Goal: Communication & Community: Answer question/provide support

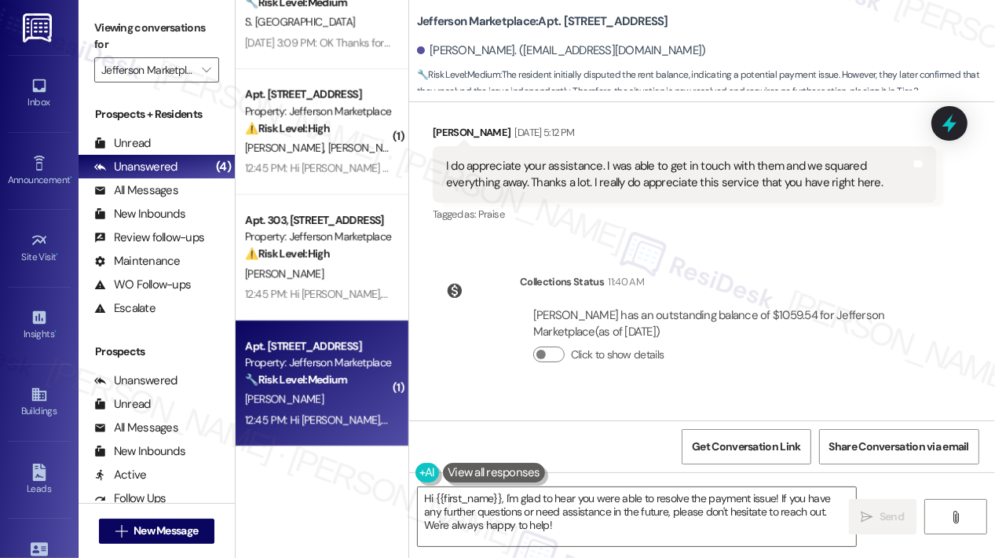
scroll to position [11546, 0]
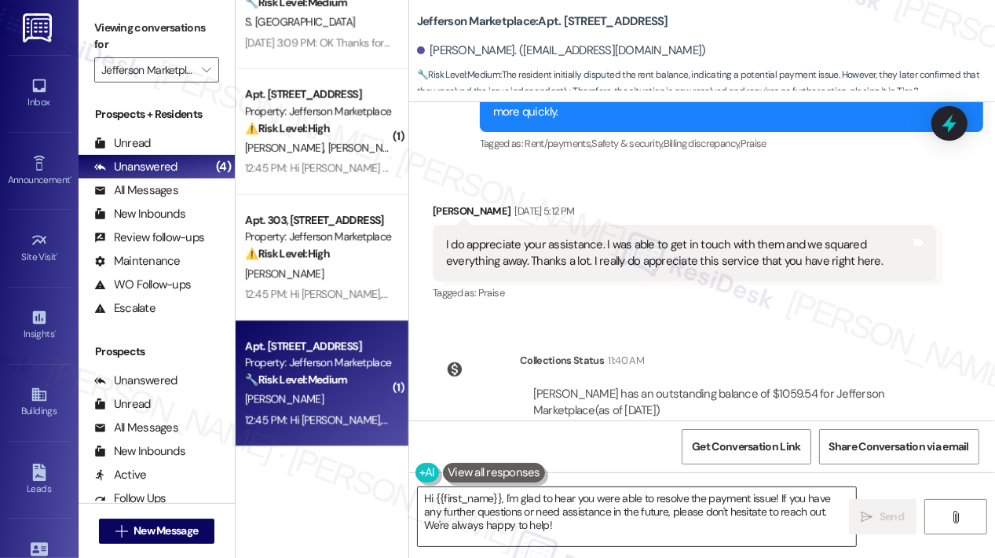
click at [717, 518] on textarea "Hi {{first_name}}, I'm glad to hear you were able to resolve the payment issue!…" at bounding box center [637, 516] width 438 height 59
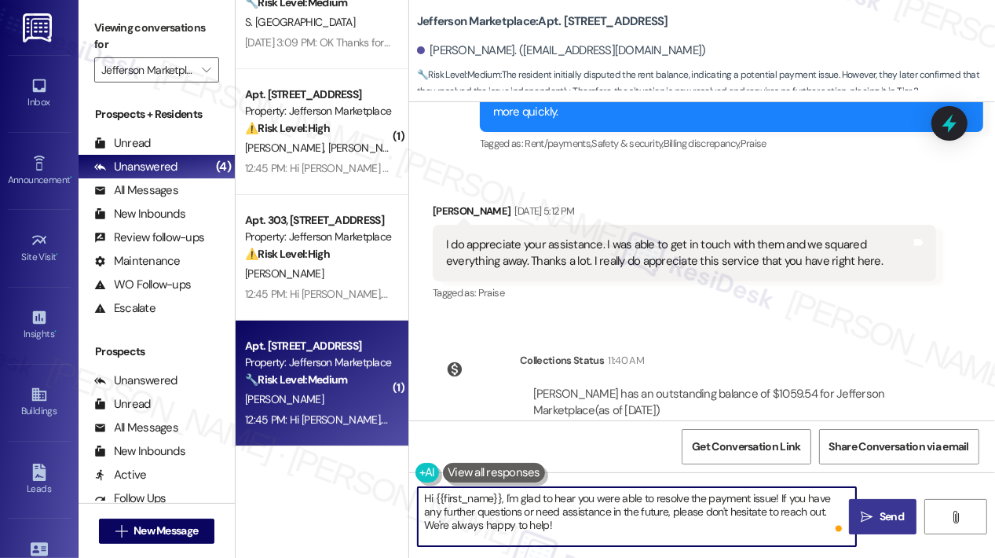
click at [873, 515] on span " Send" at bounding box center [883, 516] width 49 height 16
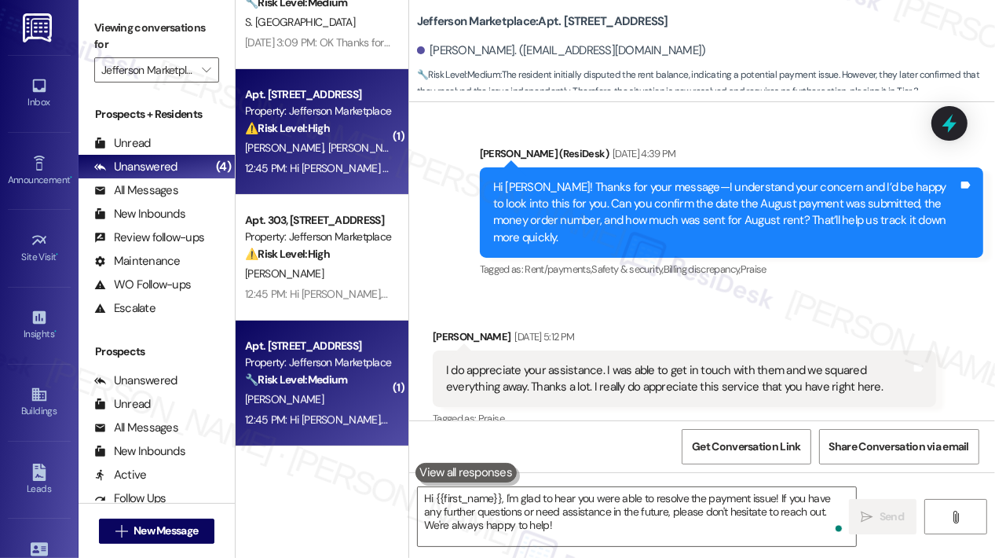
scroll to position [11392, 0]
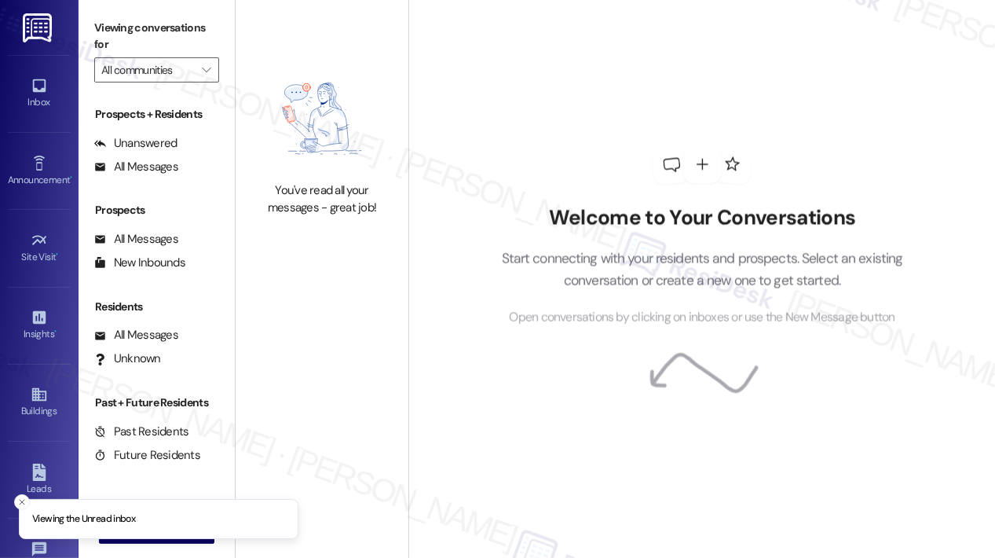
type input "Jefferson Marketplace"
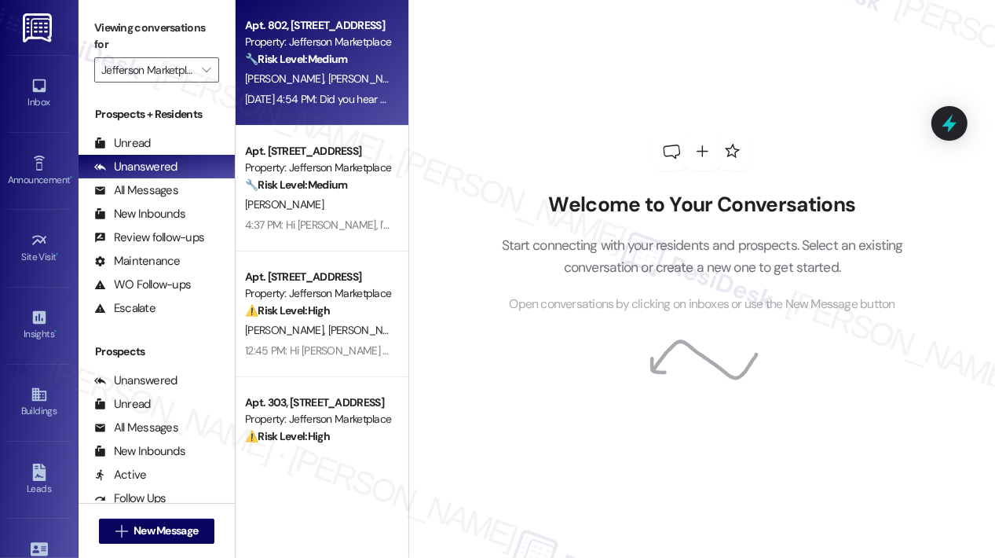
click at [375, 25] on div "Apt. 802, [STREET_ADDRESS]" at bounding box center [317, 25] width 145 height 16
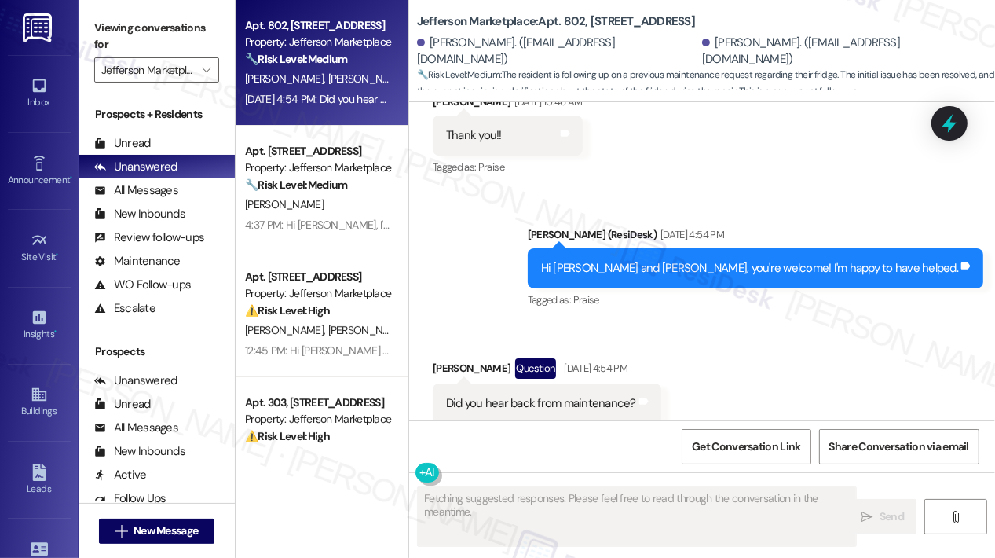
scroll to position [4277, 0]
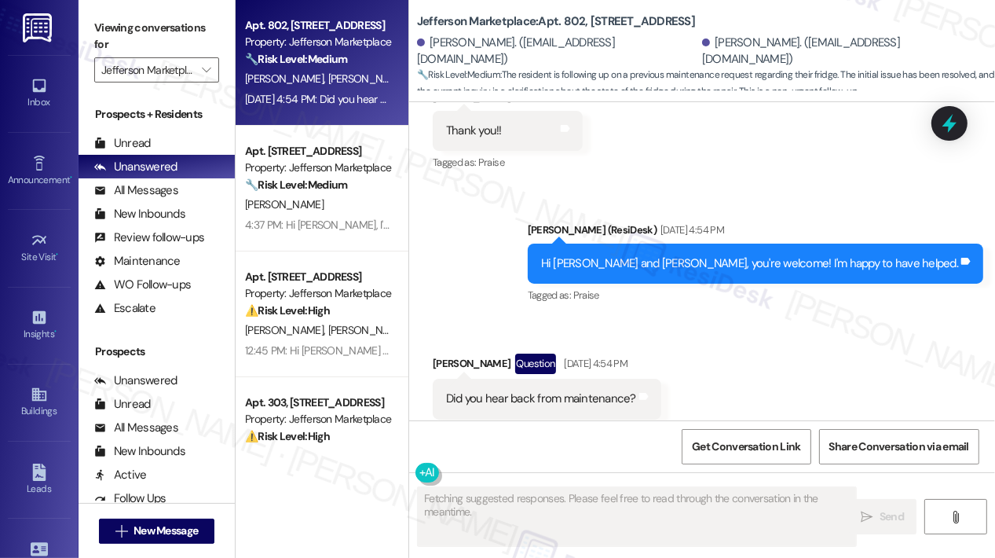
click at [556, 207] on div "Sent via SMS [PERSON_NAME] (ResiDesk) [DATE] 4:54 PM Hi [PERSON_NAME] and [PERS…" at bounding box center [702, 252] width 586 height 133
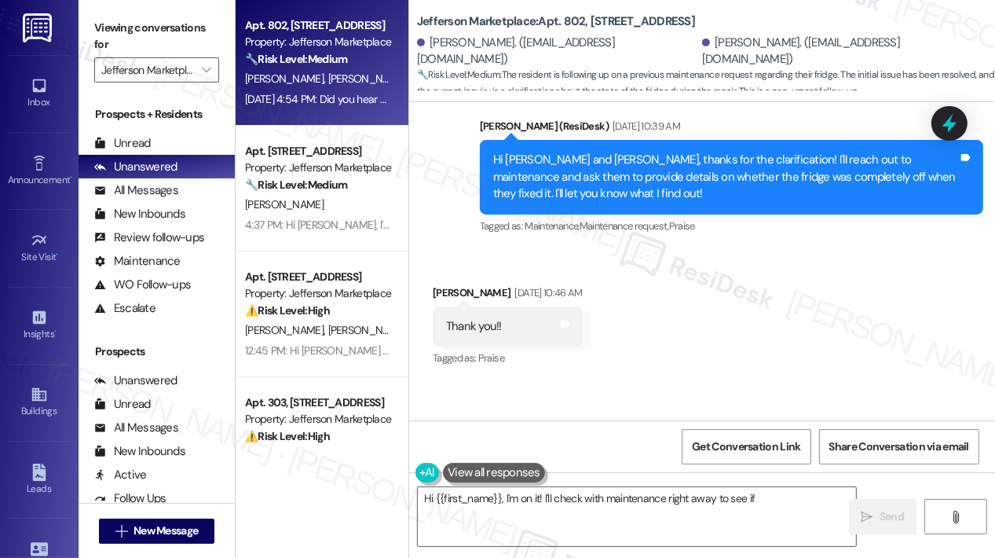
scroll to position [4042, 0]
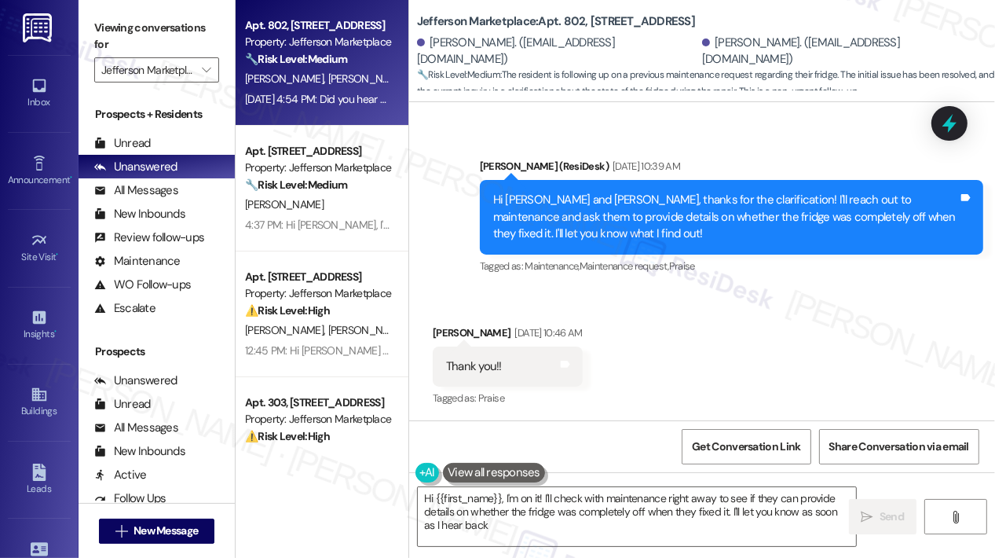
type textarea "Hi {{first_name}}, I'm on it! I'll check with maintenance right away to see if …"
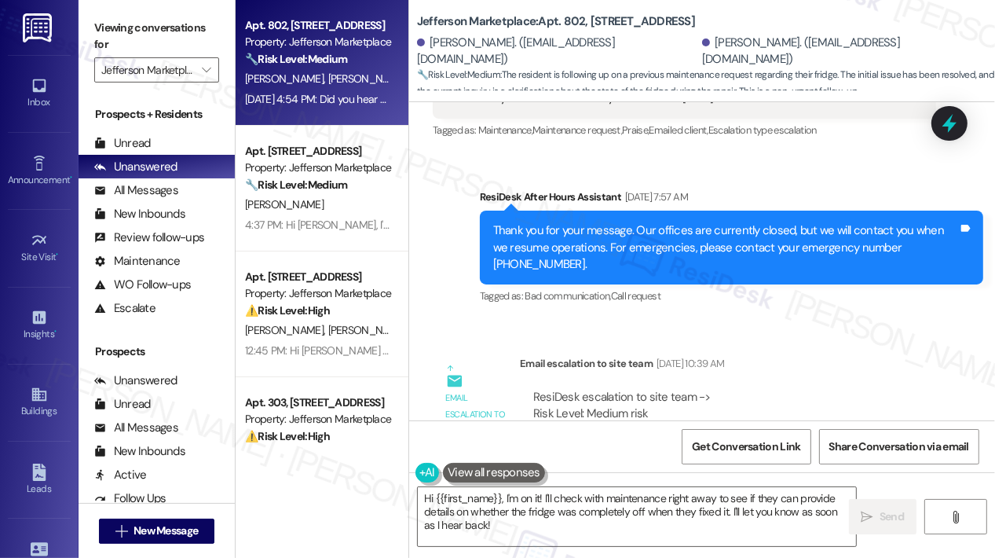
scroll to position [3727, 0]
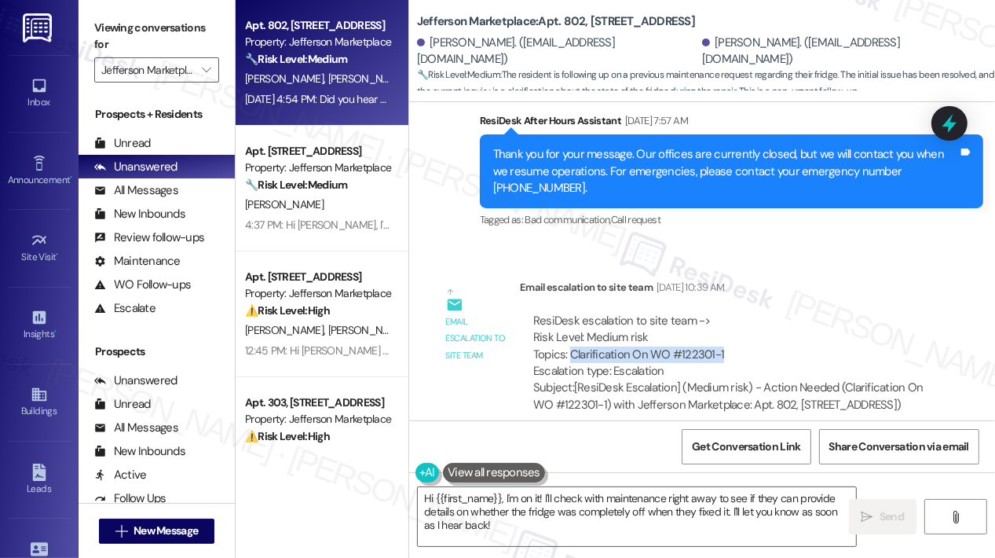
drag, startPoint x: 734, startPoint y: 297, endPoint x: 577, endPoint y: 306, distance: 157.3
click at [571, 313] on div "ResiDesk escalation to site team -> Risk Level: Medium risk Topics: Clarificati…" at bounding box center [728, 347] width 390 height 68
copy div "Clarification On WO #122301-1"
click at [836, 301] on div "ResiDesk escalation to site team -> Risk Level: Medium risk Topics: Clarificati…" at bounding box center [728, 363] width 416 height 125
click at [949, 122] on icon at bounding box center [949, 124] width 19 height 24
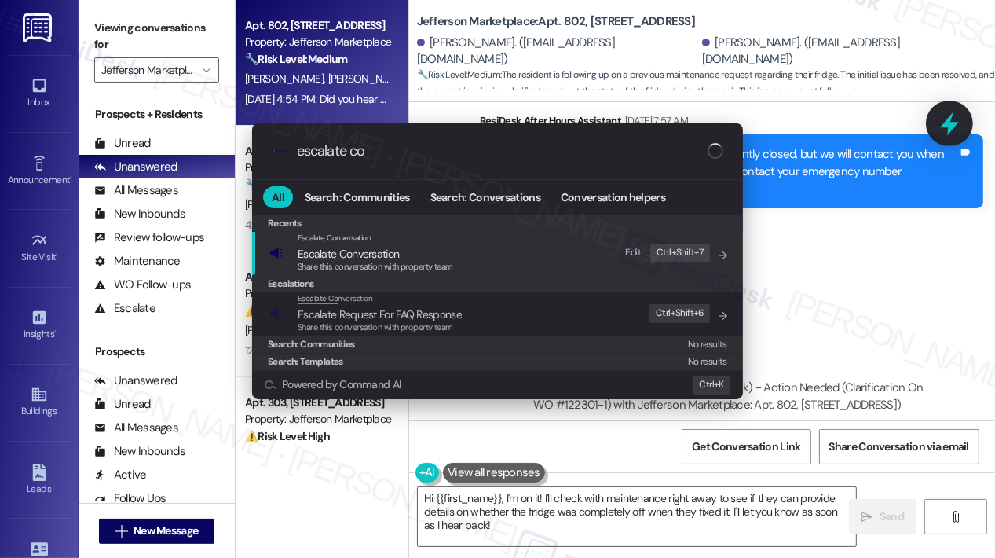
type input "escalate con"
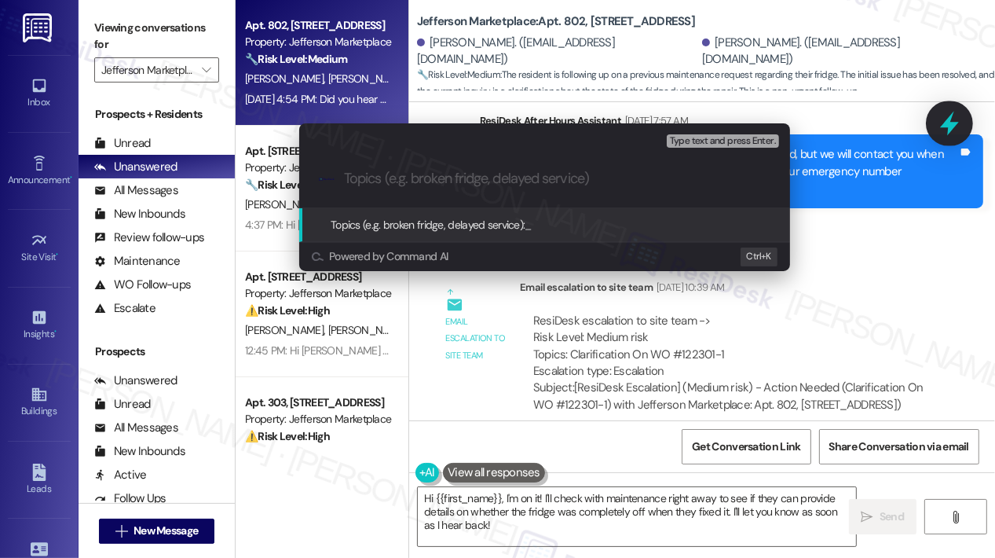
type input "Clarification On WO #122301-1"
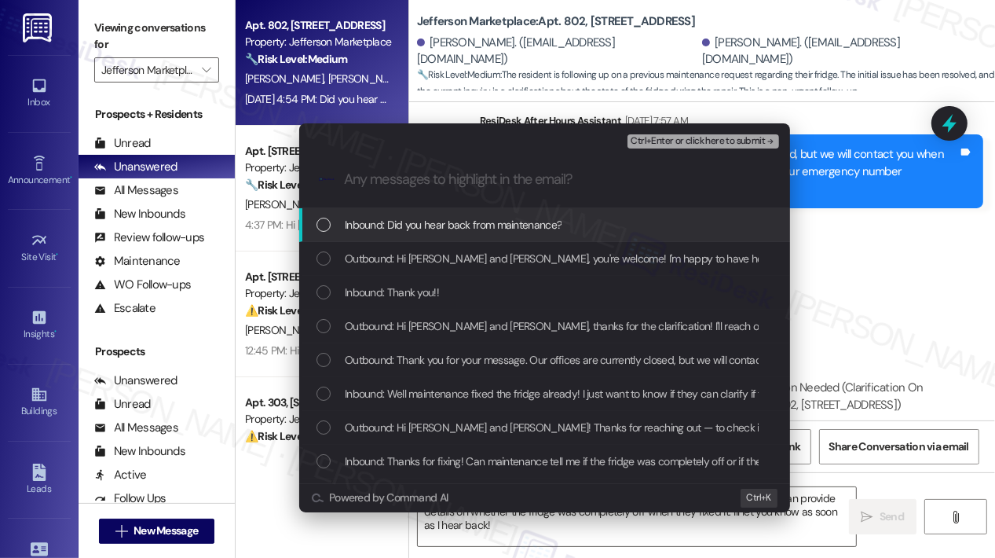
click at [610, 235] on div "Inbound: Did you hear back from maintenance?" at bounding box center [544, 225] width 491 height 34
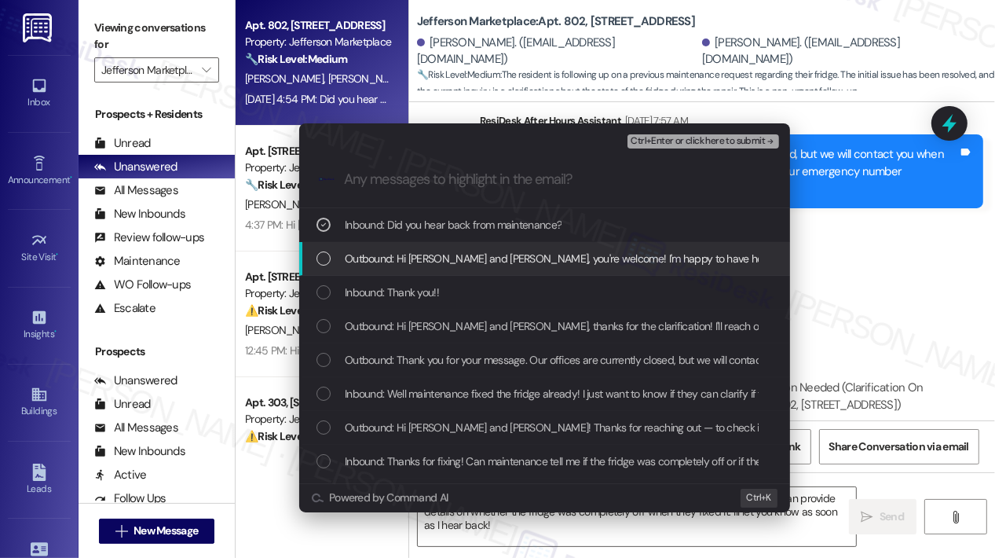
click at [619, 266] on span "Outbound: Hi [PERSON_NAME] and [PERSON_NAME], you're welcome! I'm happy to have…" at bounding box center [565, 258] width 441 height 17
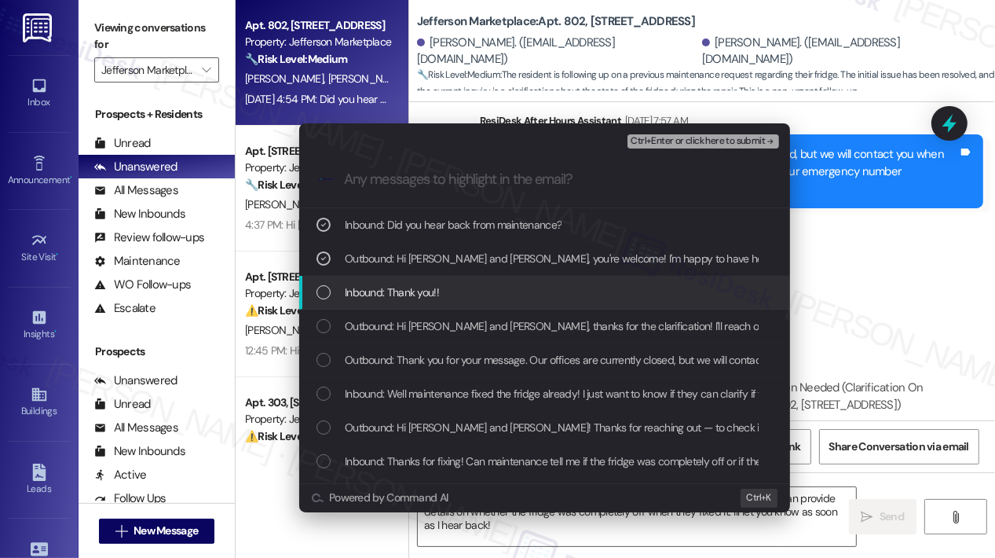
click at [628, 295] on div "Inbound: Thank you!!" at bounding box center [547, 292] width 460 height 17
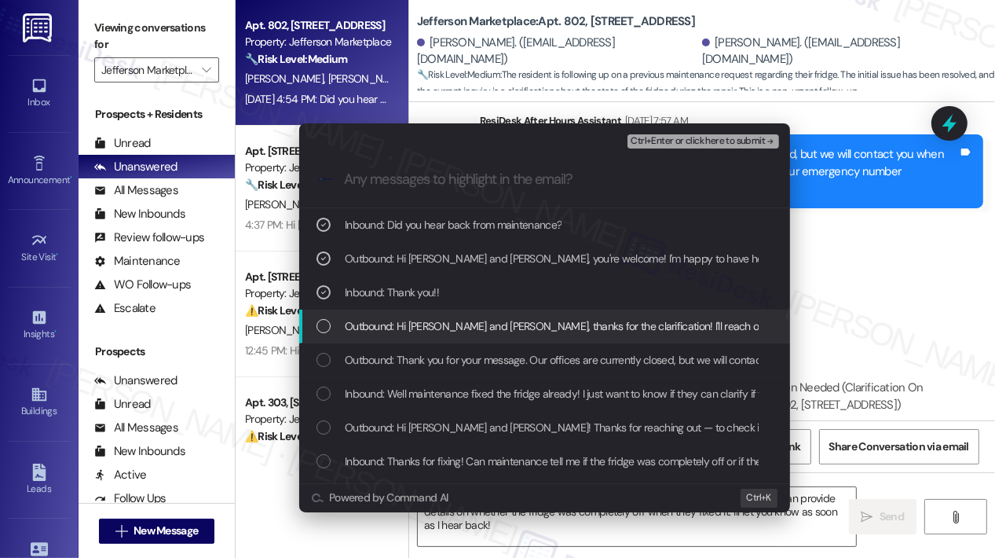
click at [638, 324] on span "Outbound: Hi [PERSON_NAME] and [PERSON_NAME], thanks for the clarification! I'l…" at bounding box center [875, 325] width 1060 height 17
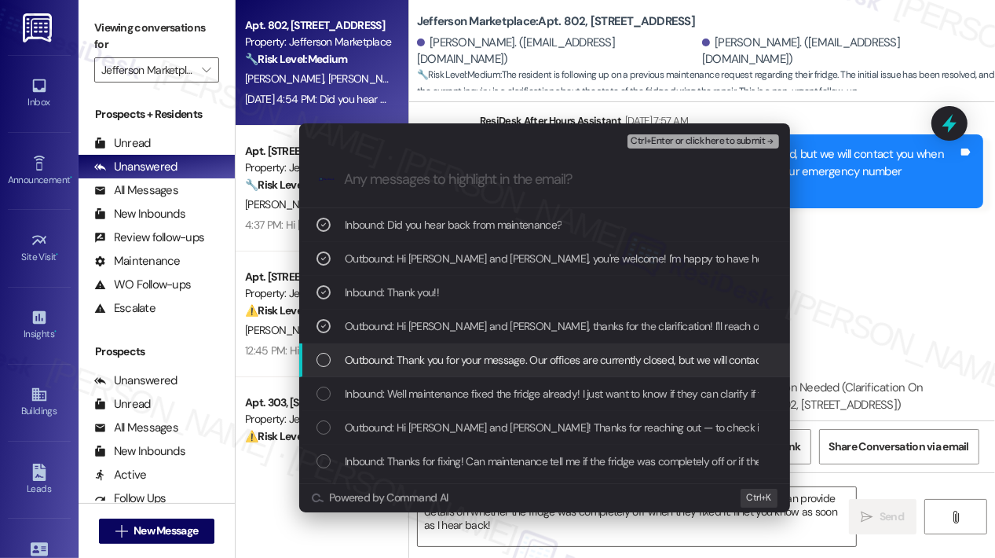
click at [639, 355] on span "Outbound: Thank you for your message. Our offices are currently closed, but we …" at bounding box center [810, 359] width 931 height 17
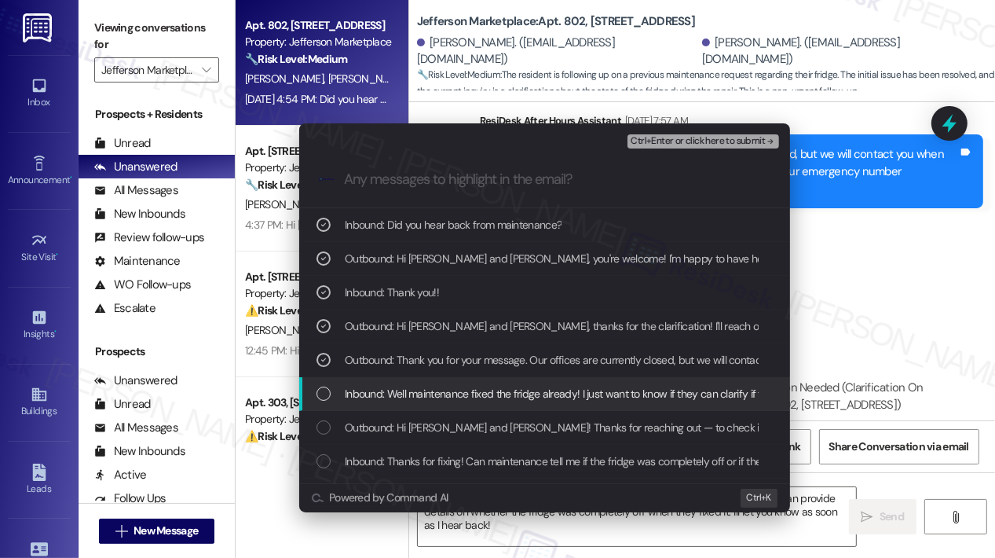
click at [644, 386] on span "Inbound: Well maintenance fixed the fridge already! I just want to know if they…" at bounding box center [715, 393] width 740 height 17
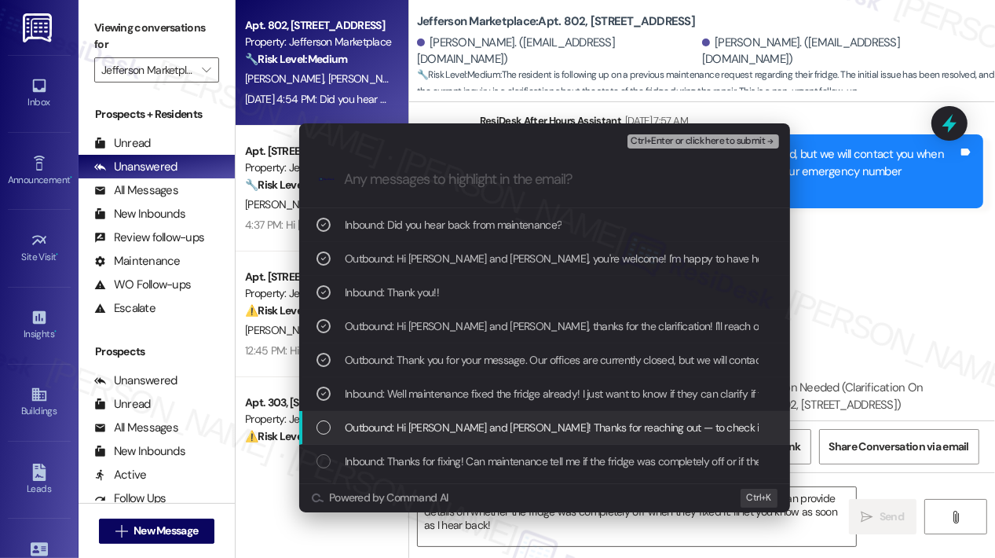
click at [646, 430] on span "Outbound: Hi [PERSON_NAME] and [PERSON_NAME]! Thanks for reaching out — to chec…" at bounding box center [817, 427] width 945 height 17
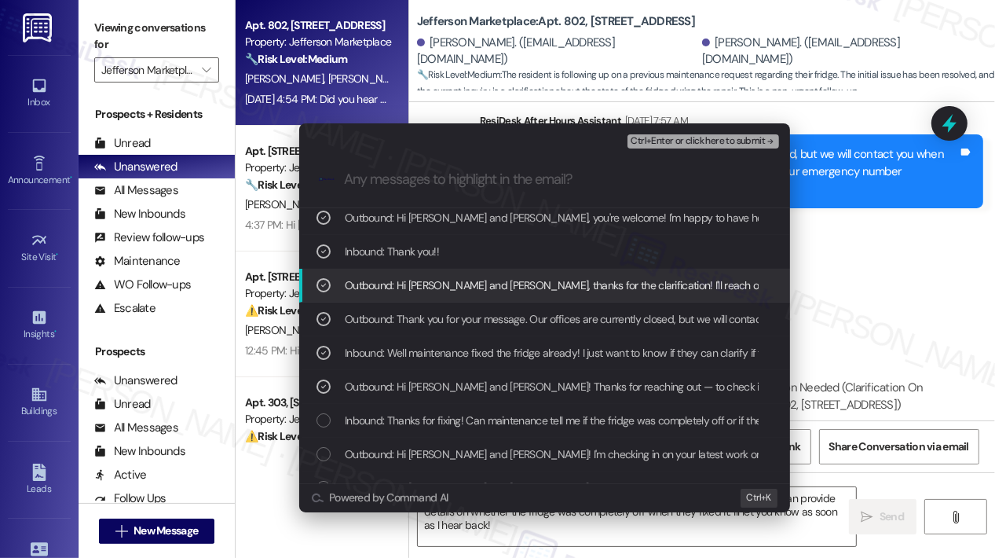
scroll to position [79, 0]
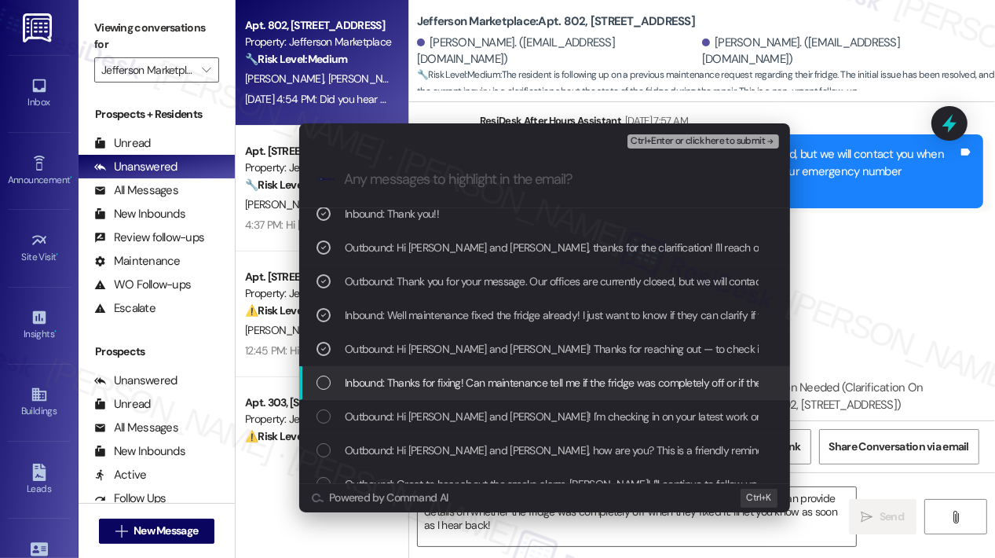
click at [652, 376] on span "Inbound: Thanks for fixing! Can maintenance tell me if the fridge was completel…" at bounding box center [731, 382] width 772 height 17
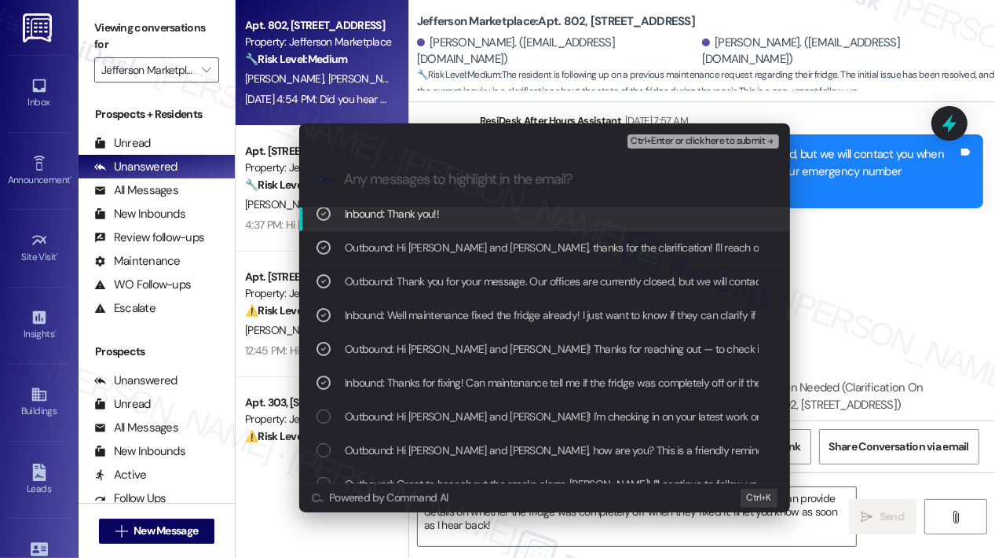
click at [677, 147] on button "Ctrl+Enter or click here to submit" at bounding box center [704, 141] width 152 height 14
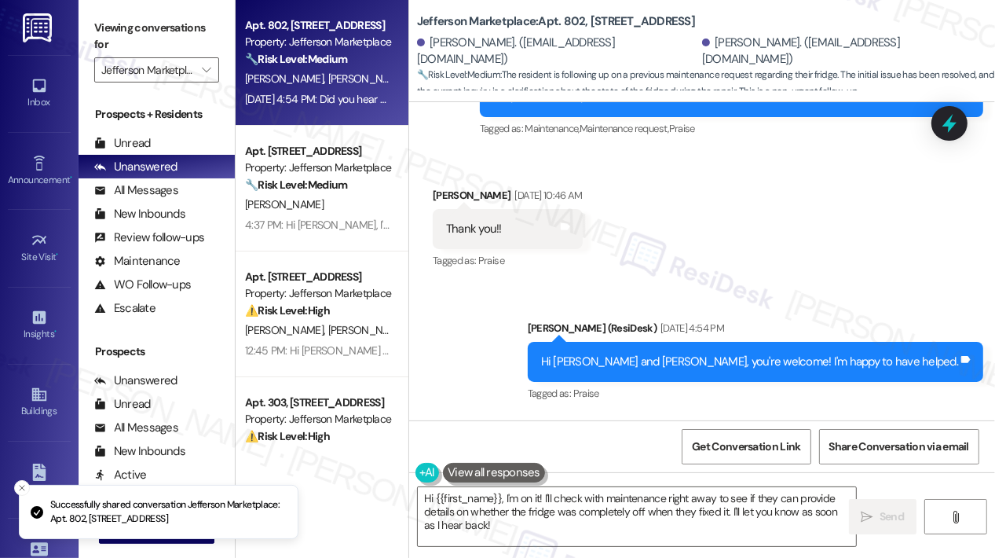
scroll to position [4277, 0]
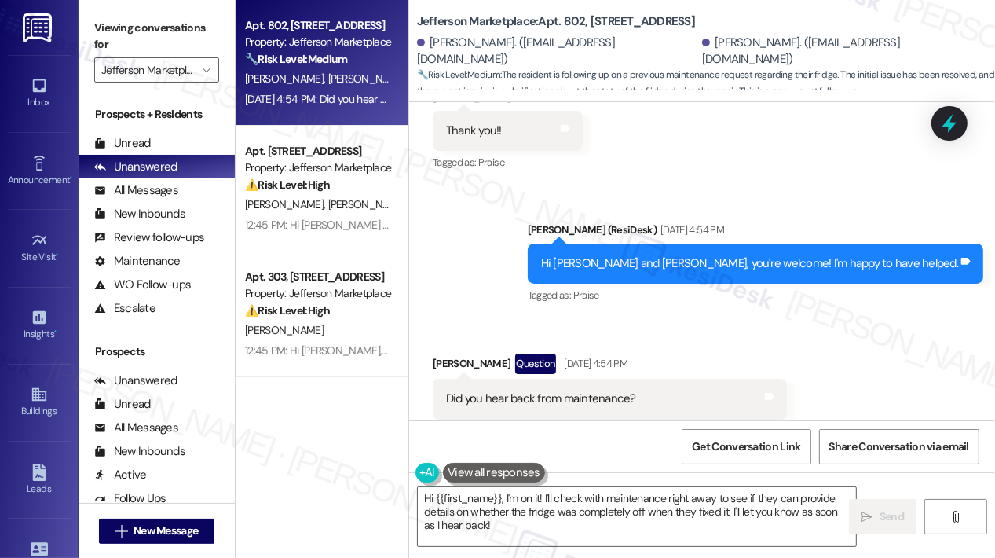
click at [350, 101] on div "[DATE] 4:54 PM: Did you hear back from maintenance? [DATE] 4:54 PM: Did you hea…" at bounding box center [369, 99] width 249 height 14
click at [493, 229] on div "Sent via SMS [PERSON_NAME] (ResiDesk) [DATE] 4:54 PM Hi [PERSON_NAME] and [PERS…" at bounding box center [702, 252] width 586 height 133
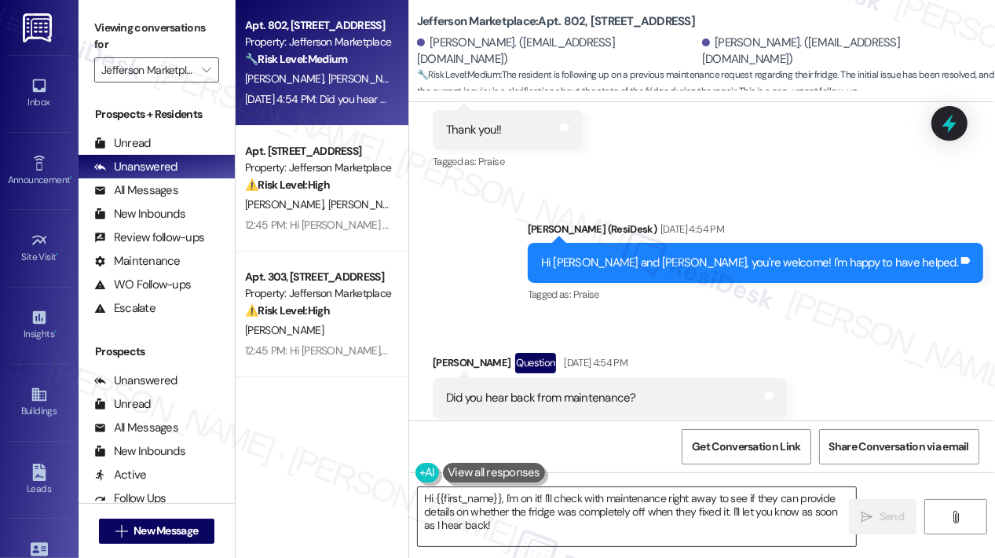
click at [577, 537] on textarea "Hi {{first_name}}, I'm on it! I'll check with maintenance right away to see if …" at bounding box center [637, 516] width 438 height 59
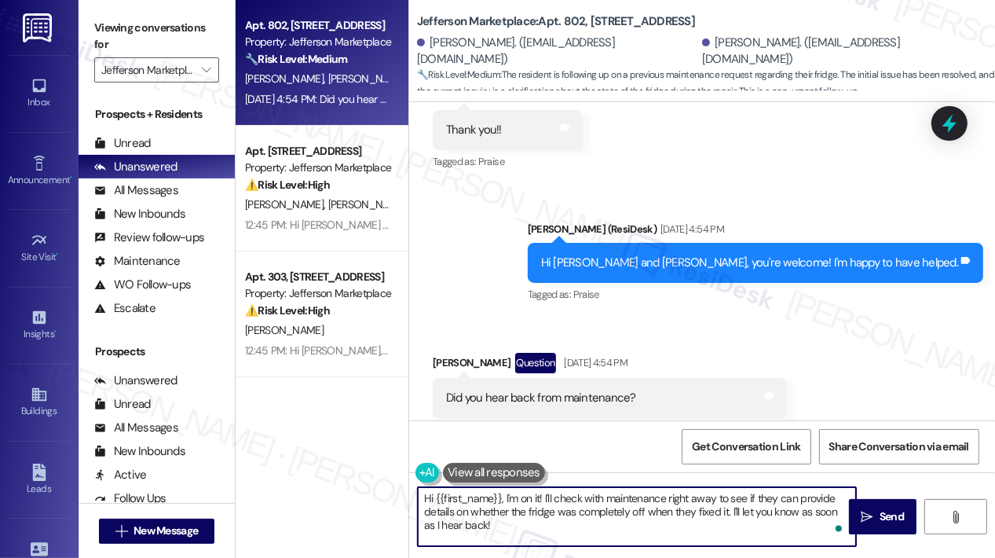
click at [581, 518] on textarea "Hi {{first_name}}, I'm on it! I'll check with maintenance right away to see if …" at bounding box center [637, 516] width 438 height 59
drag, startPoint x: 506, startPoint y: 496, endPoint x: 521, endPoint y: 534, distance: 41.3
click at [521, 534] on textarea "Hi {{first_name}}, I'm on it! I'll check with maintenance right away to see if …" at bounding box center [637, 516] width 438 height 59
click at [606, 505] on textarea "Hi {{first_name}}! I already sent a follow up message to our maintenance team. …" at bounding box center [637, 516] width 438 height 59
type textarea "Hi {{first_name}}! I already sent a follow-up message to our maintenance team. …"
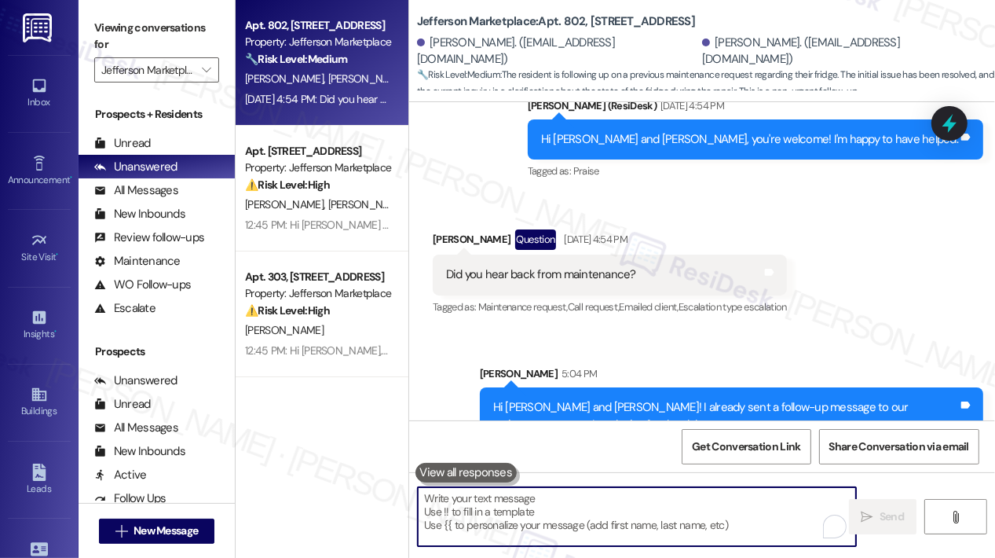
scroll to position [4404, 0]
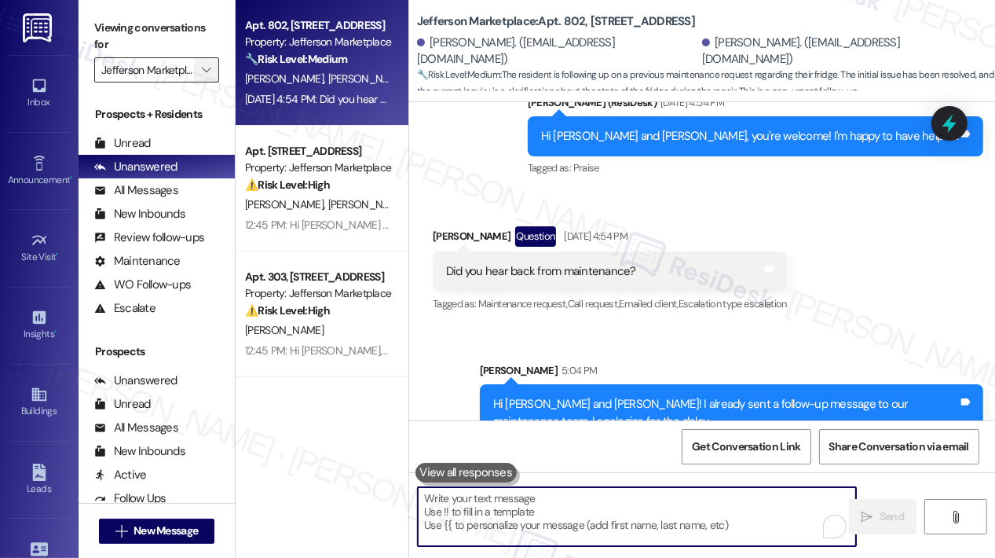
click at [208, 74] on icon "" at bounding box center [206, 70] width 9 height 13
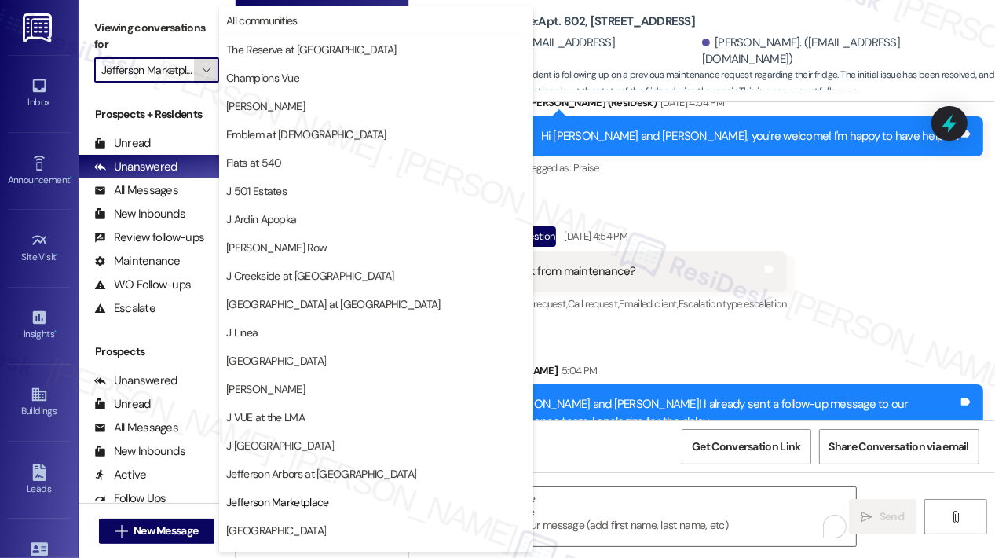
scroll to position [247, 0]
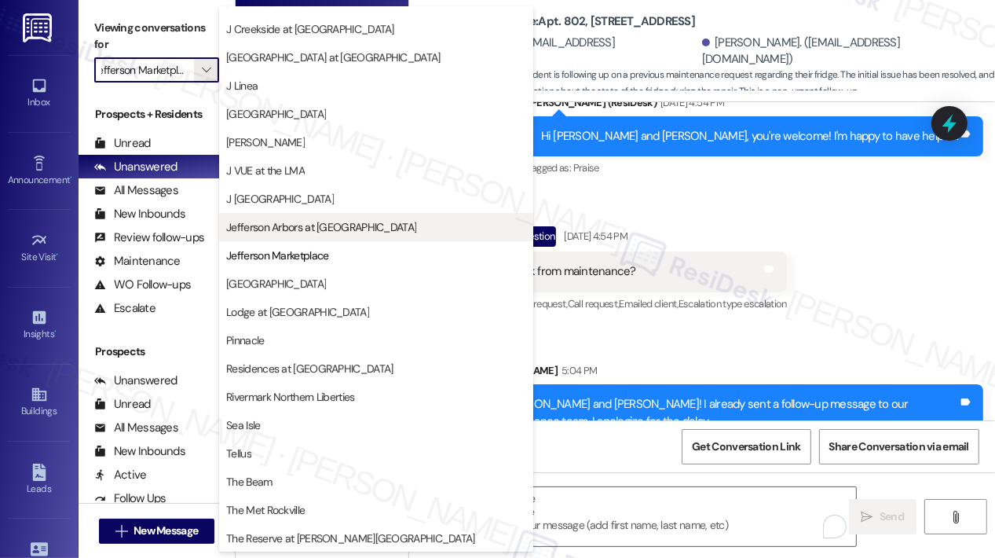
click at [274, 222] on span "Jefferson Arbors at [GEOGRAPHIC_DATA]" at bounding box center [321, 227] width 190 height 16
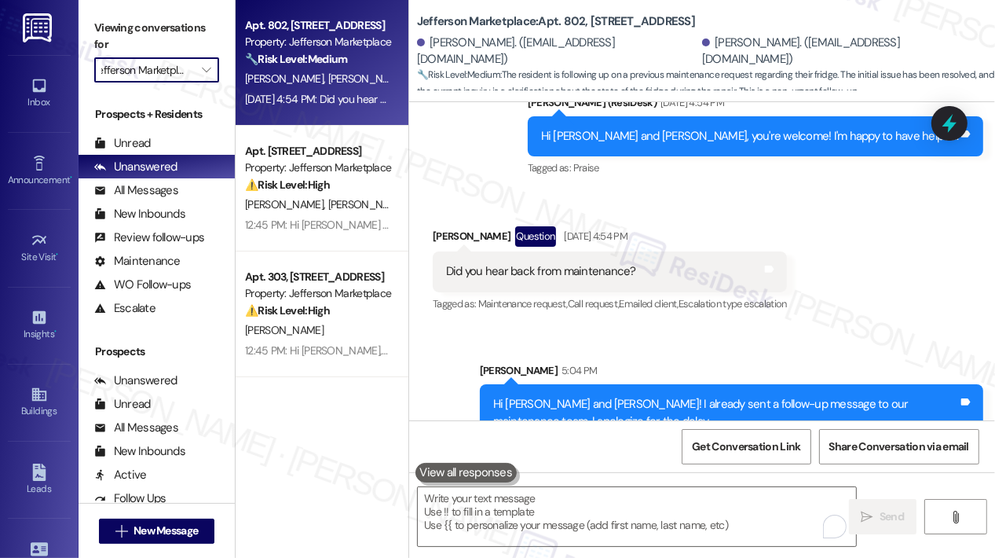
type input "Jefferson Arbors at [GEOGRAPHIC_DATA]"
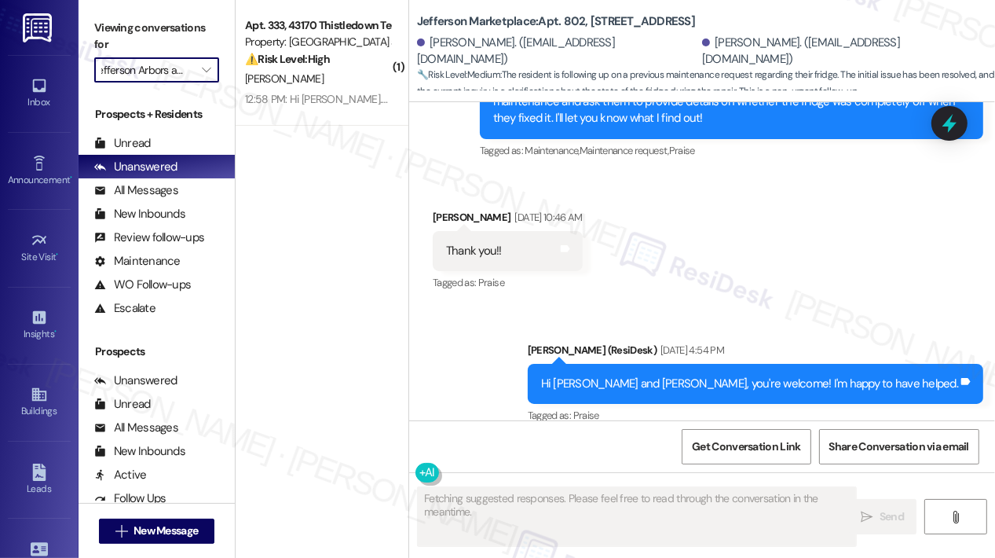
scroll to position [4277, 0]
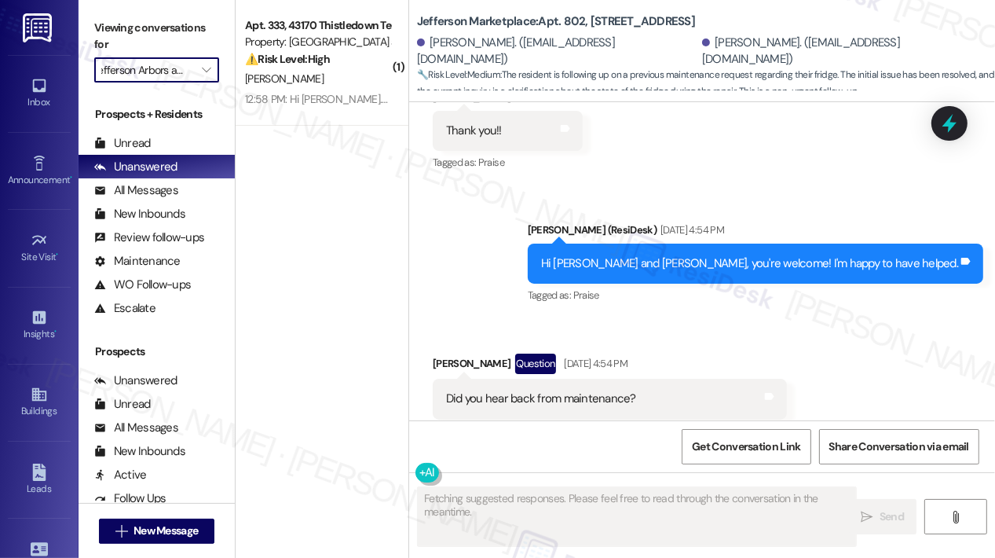
click at [474, 267] on div "Sent via SMS [PERSON_NAME] (ResiDesk) [DATE] 4:54 PM Hi [PERSON_NAME] and [PERS…" at bounding box center [702, 252] width 586 height 133
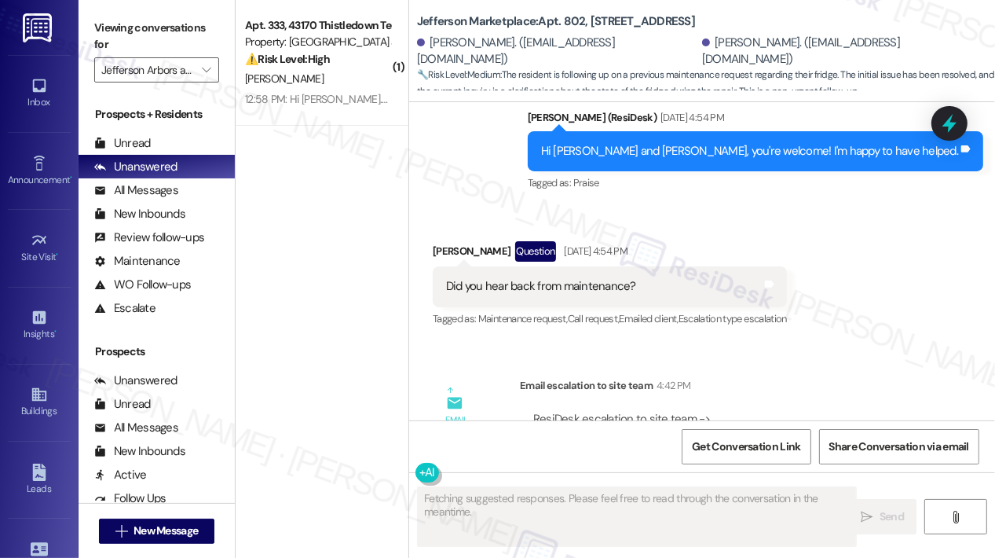
scroll to position [4591, 0]
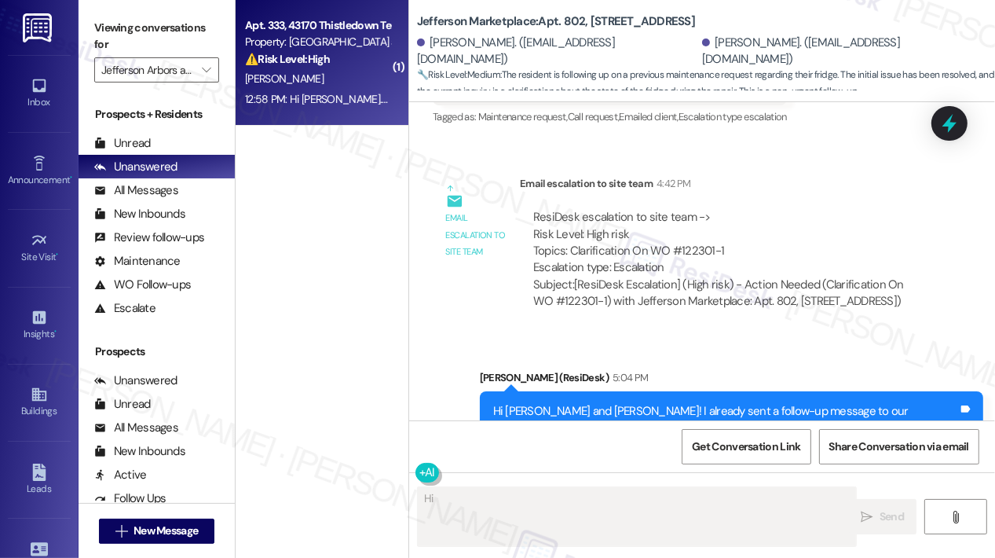
type textarea "Hi"
click at [339, 106] on div "12:58 PM: Hi [PERSON_NAME]. I spoke with the manager. I will pay my rent in ful…" at bounding box center [318, 100] width 148 height 20
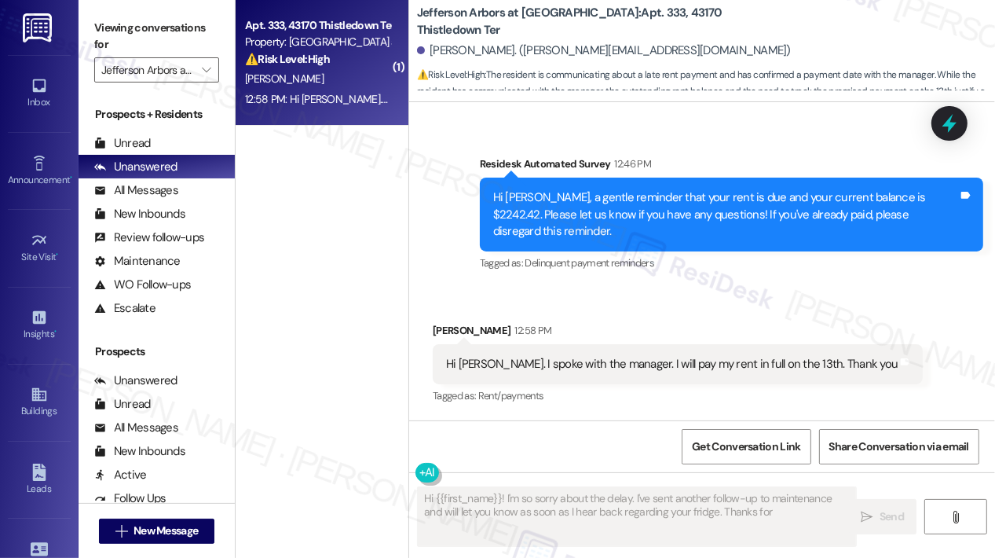
scroll to position [2769, 0]
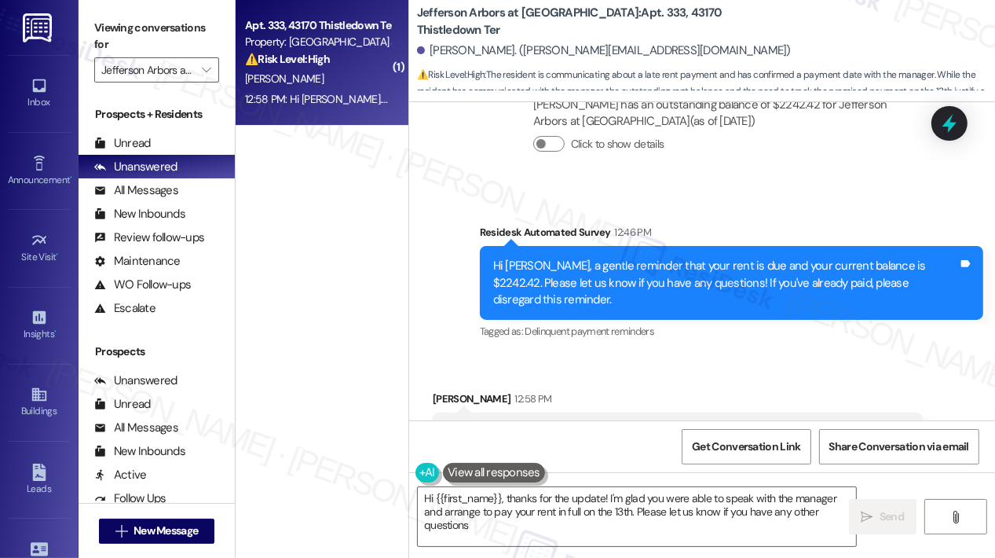
type textarea "Hi {{first_name}}, thanks for the update! I'm glad you were able to speak with …"
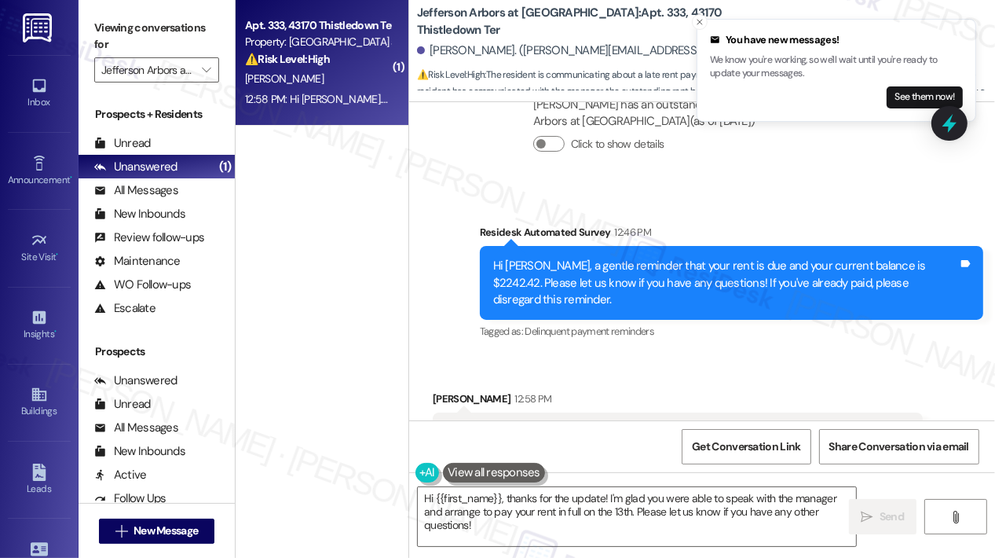
click at [858, 285] on div "Survey, sent via SMS Residesk Automated Survey 12:46 PM Hi [PERSON_NAME], a gen…" at bounding box center [731, 283] width 527 height 143
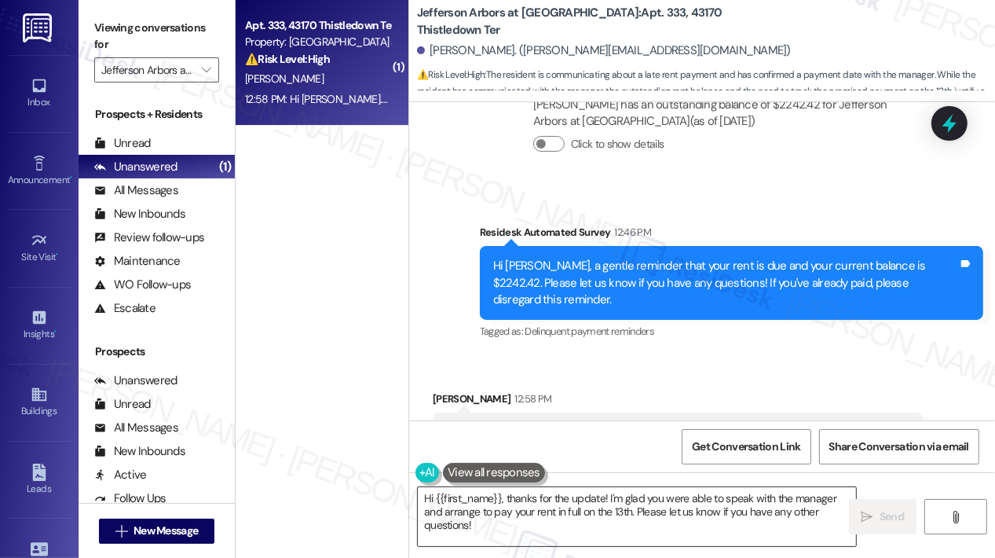
click at [620, 541] on textarea "Hi {{first_name}}, thanks for the update! I'm glad you were able to speak with …" at bounding box center [637, 516] width 438 height 59
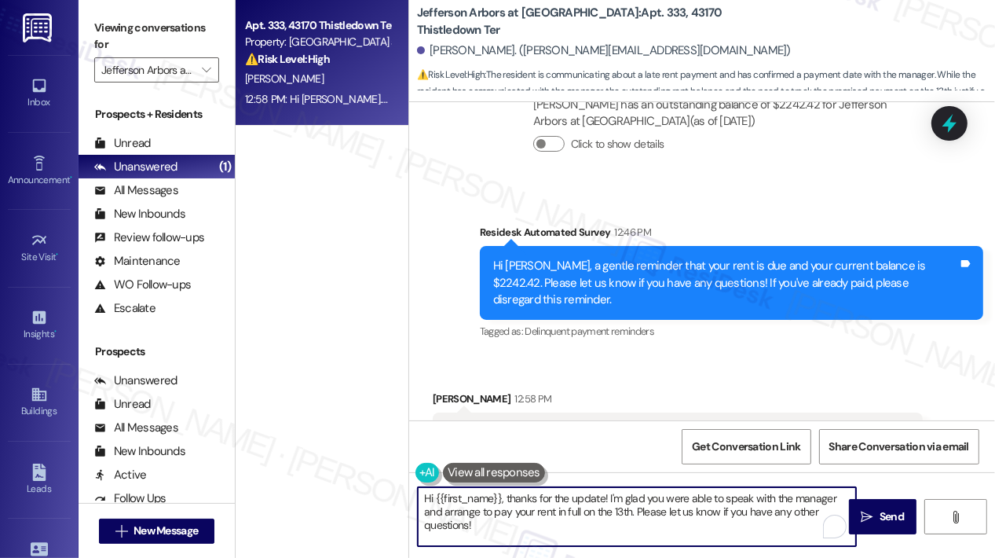
click at [620, 541] on textarea "Hi {{first_name}}, thanks for the update! I'm glad you were able to speak with …" at bounding box center [637, 516] width 438 height 59
click at [893, 520] on span "Send" at bounding box center [892, 516] width 24 height 16
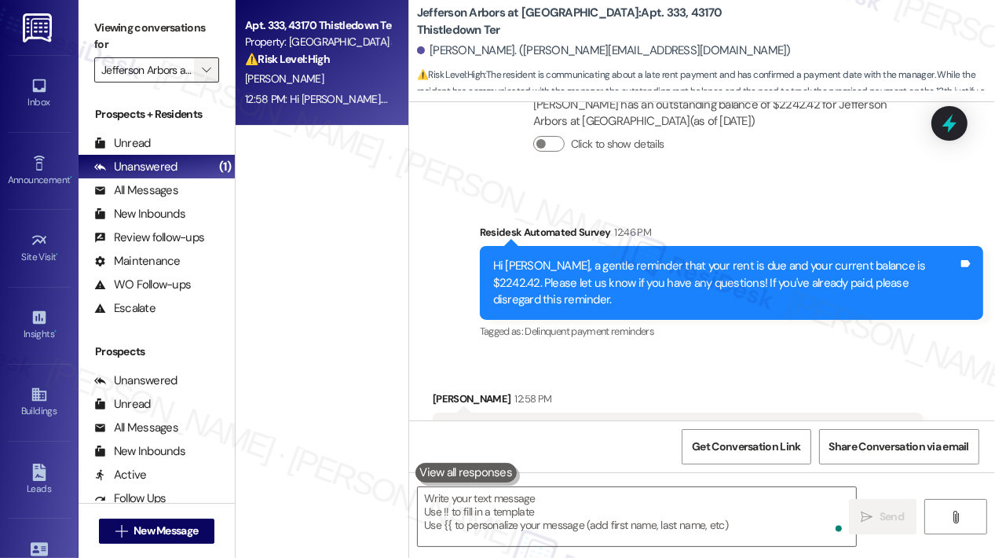
click at [202, 69] on icon "" at bounding box center [206, 70] width 9 height 13
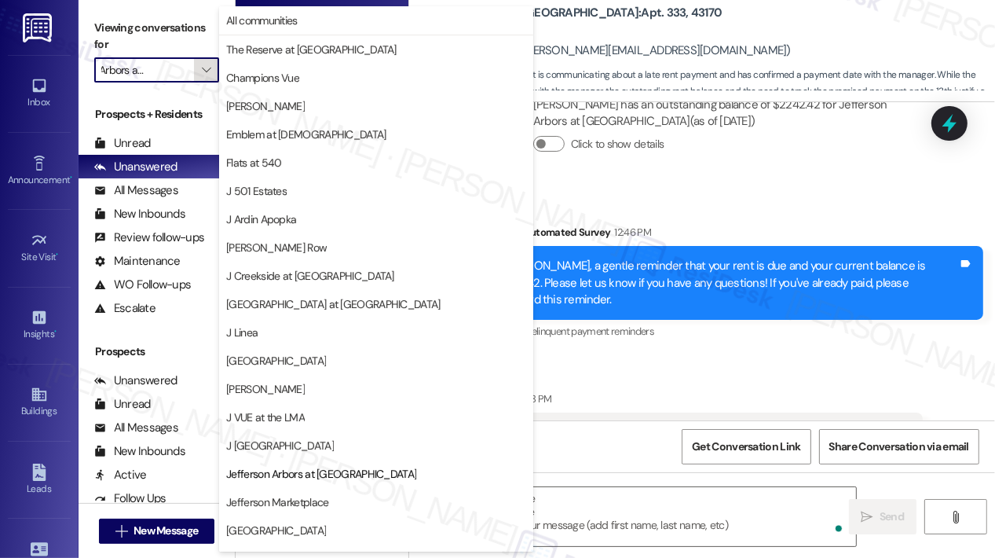
scroll to position [247, 0]
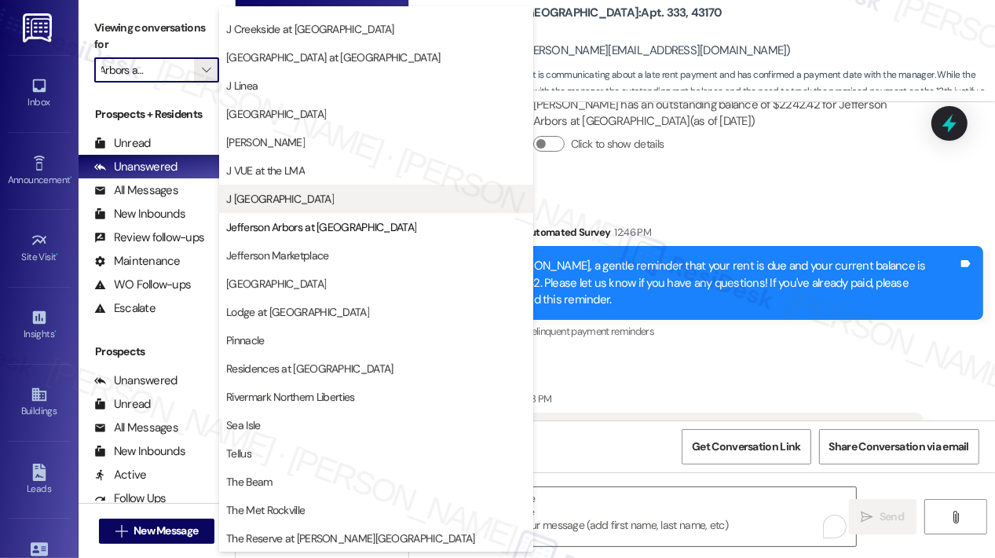
click at [280, 192] on span "J [GEOGRAPHIC_DATA]" at bounding box center [280, 199] width 108 height 16
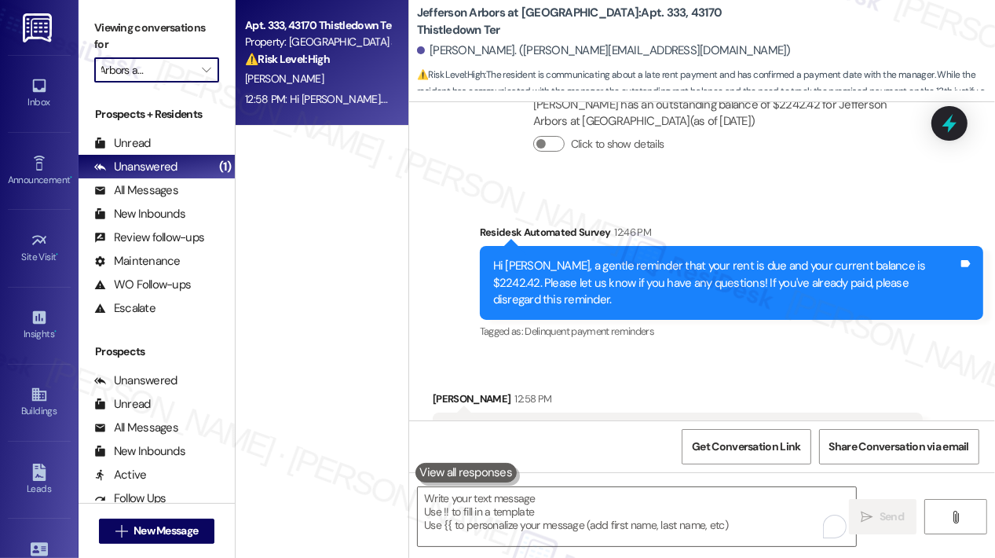
type input "J [GEOGRAPHIC_DATA]"
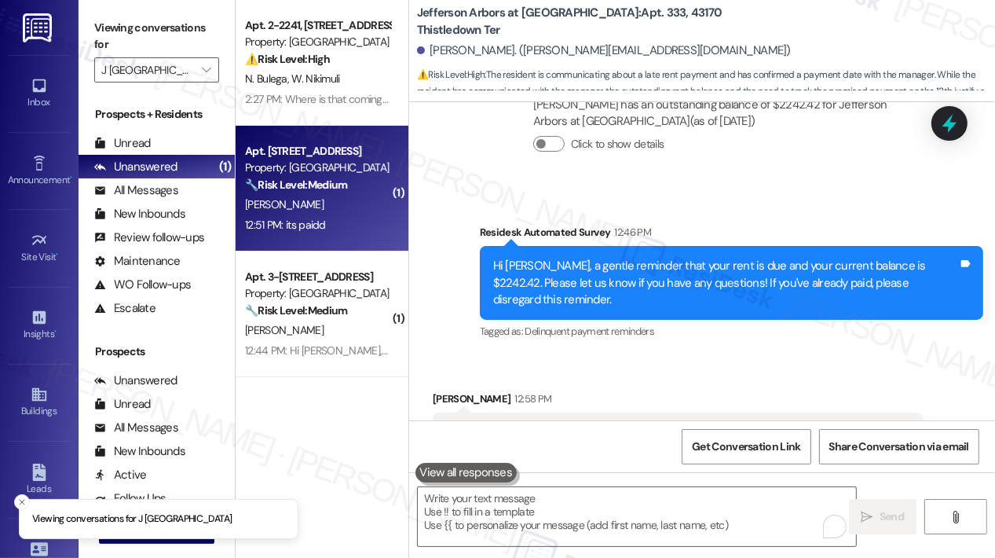
click at [309, 203] on div "[PERSON_NAME]" at bounding box center [318, 205] width 148 height 20
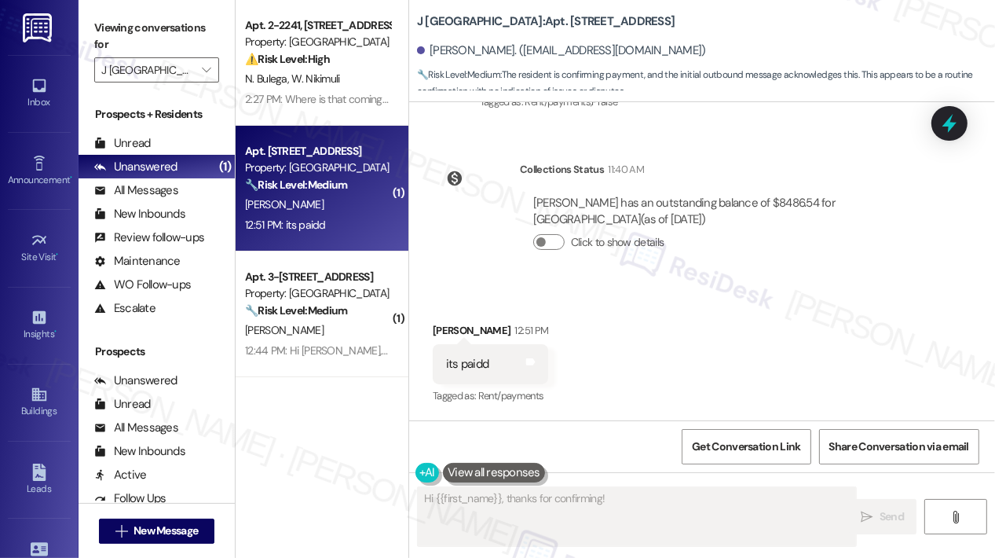
scroll to position [1229, 0]
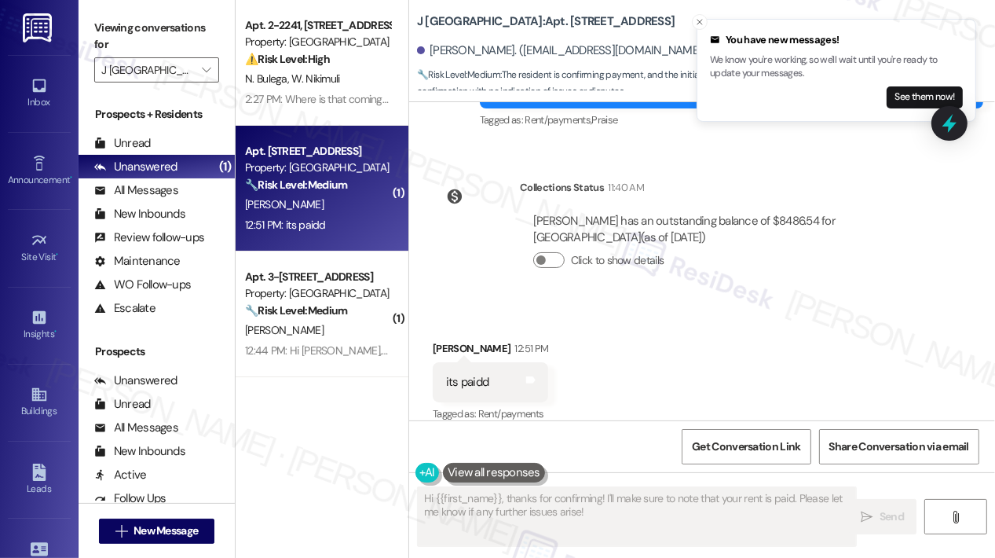
click at [644, 306] on div "Received via SMS [PERSON_NAME] 12:51 PM its paidd Tags and notes Tagged as: Ren…" at bounding box center [702, 371] width 586 height 133
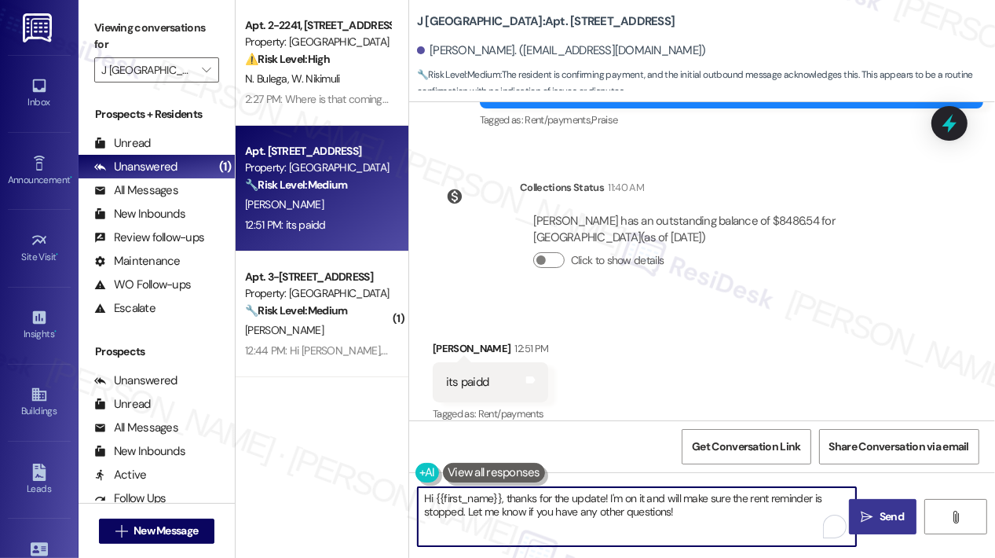
click at [647, 505] on textarea "Hi {{first_name}}, thanks for the update! I'm on it and will make sure the rent…" at bounding box center [637, 516] width 438 height 59
paste textarea "Thank you for letting me know — I really appreciate you making the payment!"
click at [559, 496] on textarea "Thank you for letting me know — I really appreciate you making the payment!" at bounding box center [637, 516] width 438 height 59
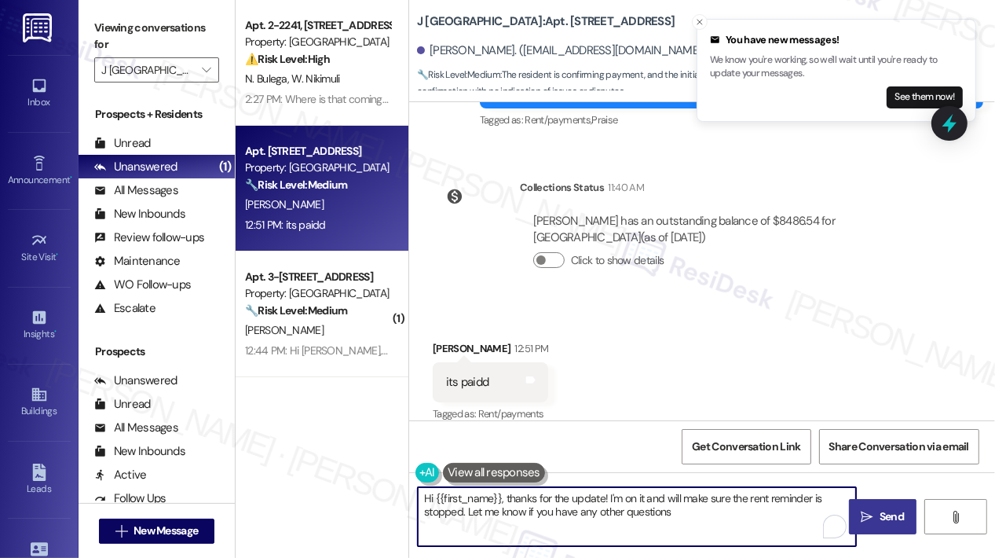
type textarea "Hi {{first_name}}, thanks for the update! I'm on it and will make sure the rent…"
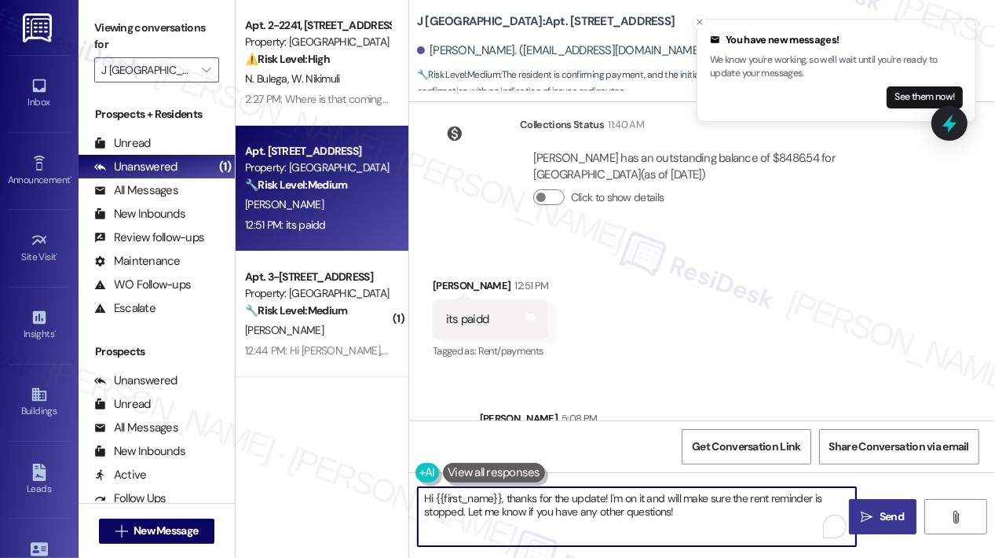
scroll to position [1339, 0]
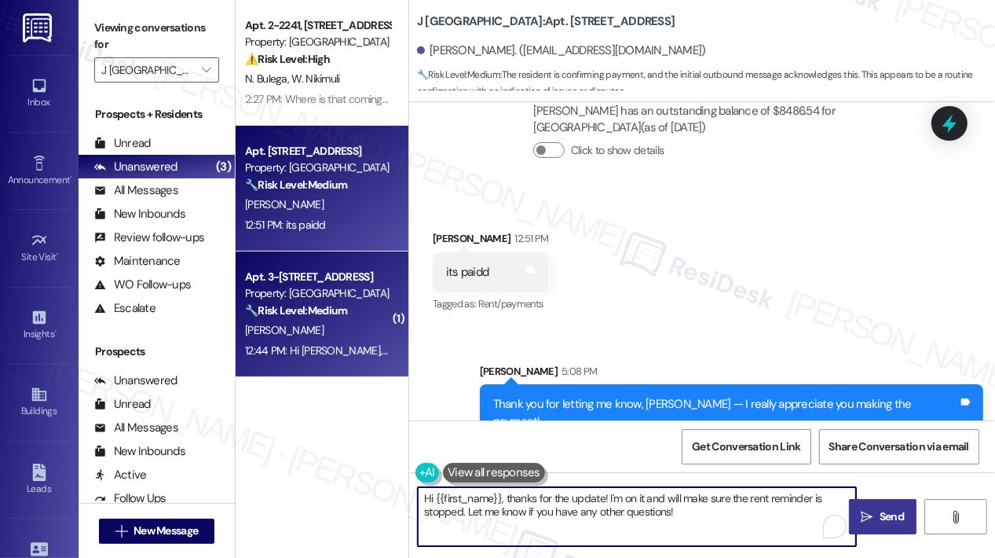
click at [284, 287] on div "Property: [GEOGRAPHIC_DATA]" at bounding box center [317, 293] width 145 height 16
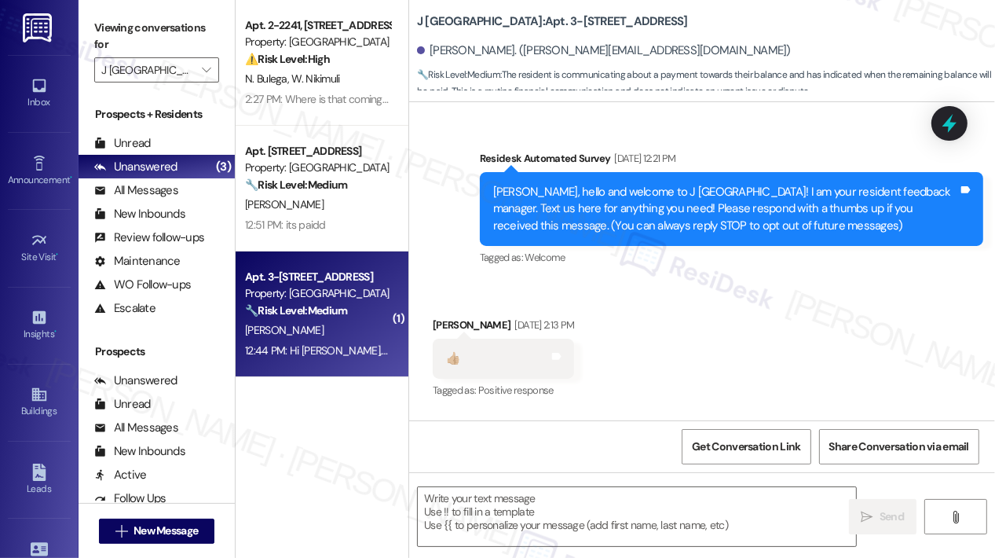
scroll to position [7353, 0]
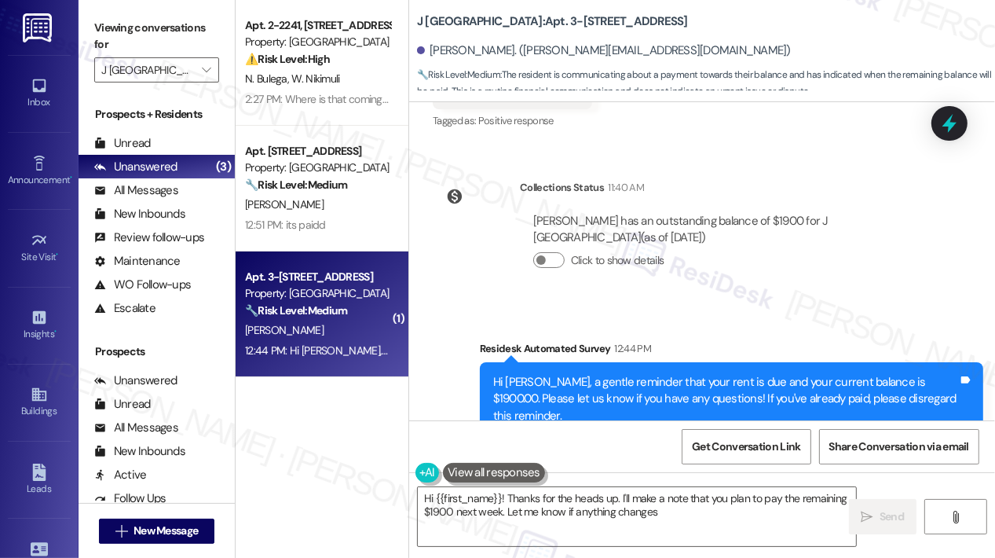
type textarea "Hi {{first_name}}! Thanks for the heads up. I'll make a note that you plan to p…"
click at [486, 181] on div "Collections Status 11:40 AM [PERSON_NAME] has an outstanding balance of $1900 f…" at bounding box center [684, 235] width 527 height 137
